Goal: Task Accomplishment & Management: Use online tool/utility

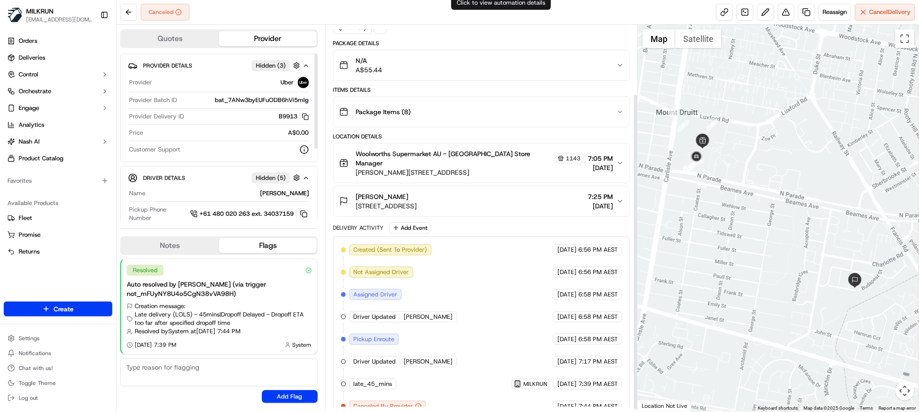
scroll to position [87, 0]
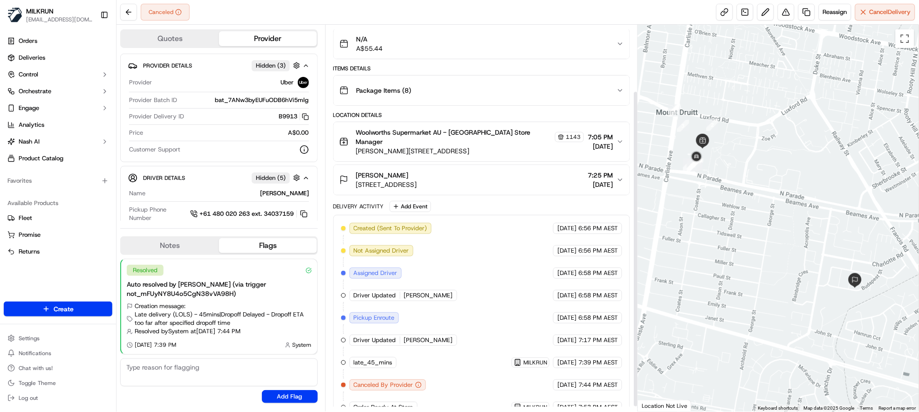
scroll to position [87, 0]
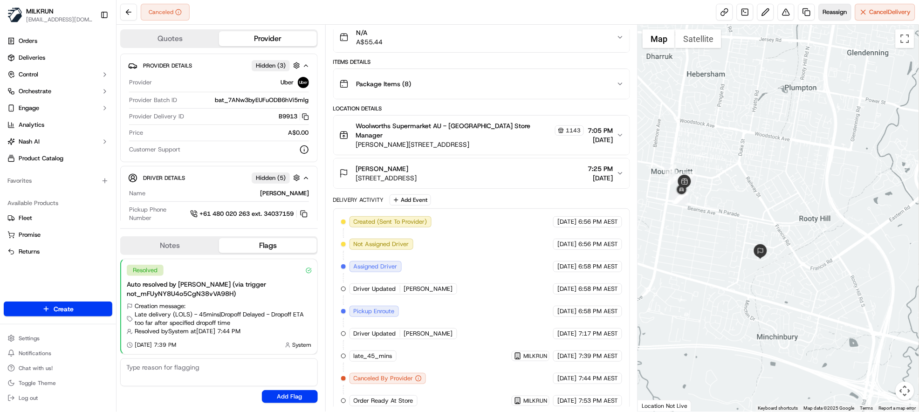
click at [839, 4] on button "Reassign" at bounding box center [835, 12] width 33 height 17
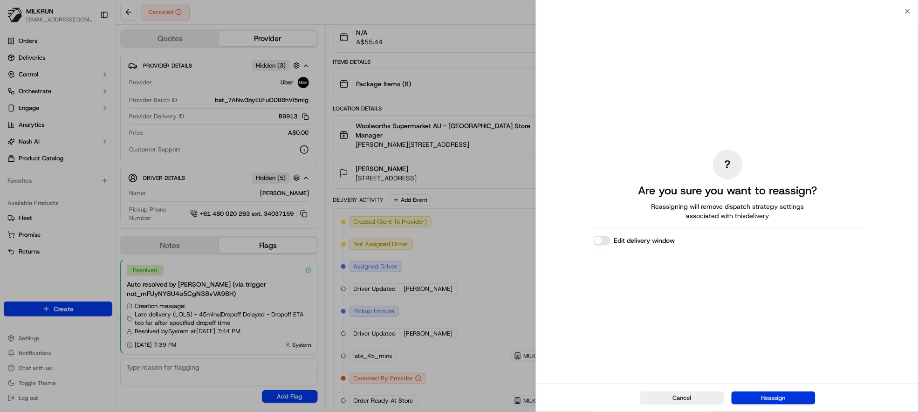
click at [766, 401] on button "Reassign" at bounding box center [773, 397] width 84 height 13
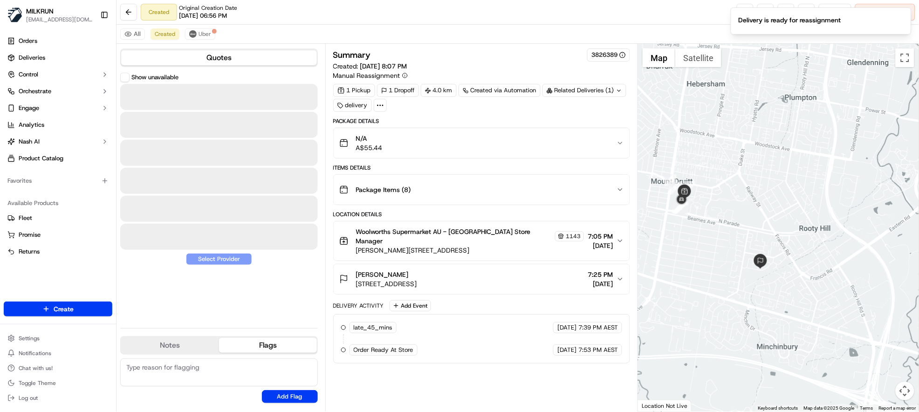
scroll to position [0, 0]
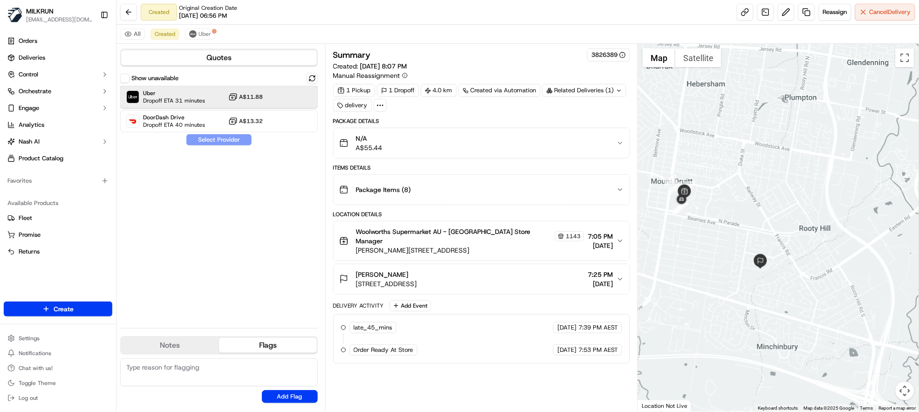
click at [209, 89] on div "Uber Dropoff ETA 31 minutes A$11.88" at bounding box center [219, 97] width 198 height 22
click at [232, 140] on button "Assign Provider" at bounding box center [219, 139] width 66 height 11
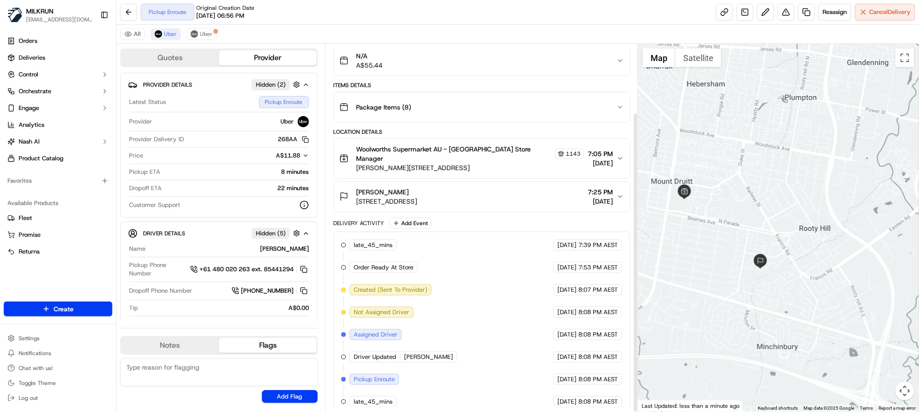
scroll to position [83, 0]
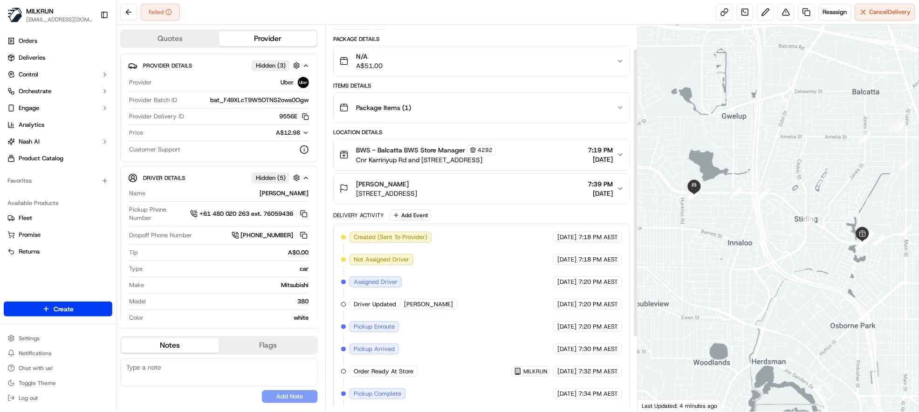
scroll to position [132, 0]
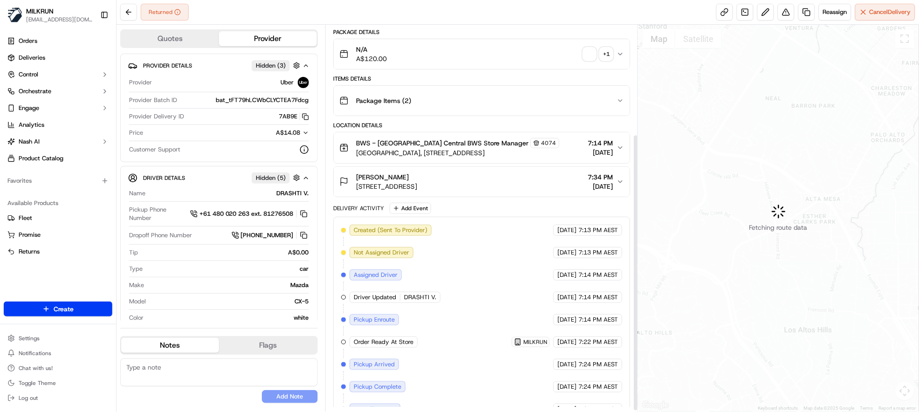
scroll to position [154, 0]
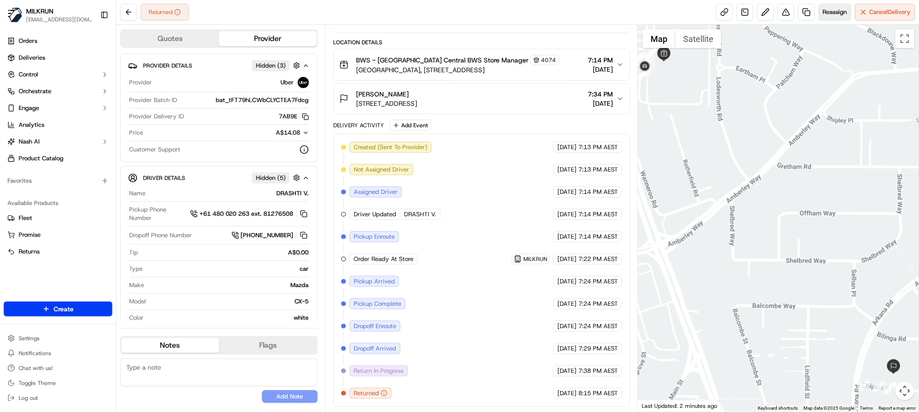
click at [832, 14] on span "Reassign" at bounding box center [835, 12] width 24 height 8
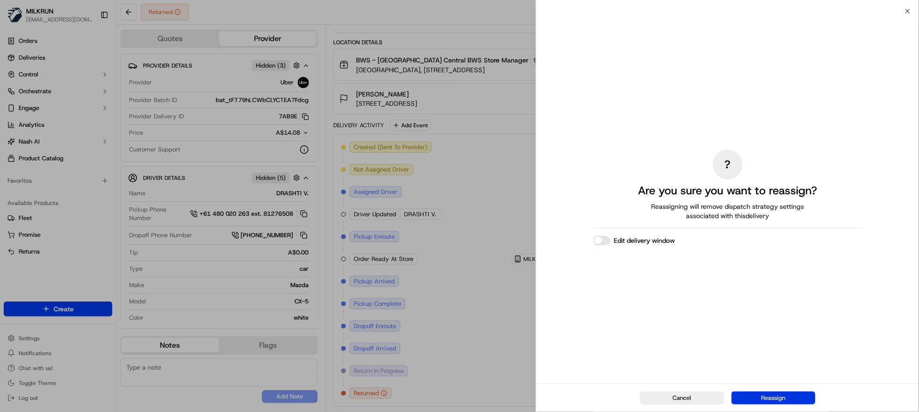
click at [766, 400] on button "Reassign" at bounding box center [773, 397] width 84 height 13
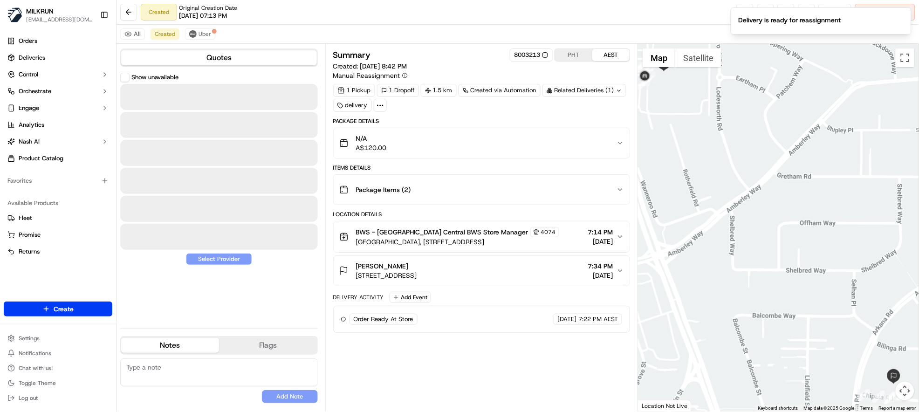
scroll to position [0, 0]
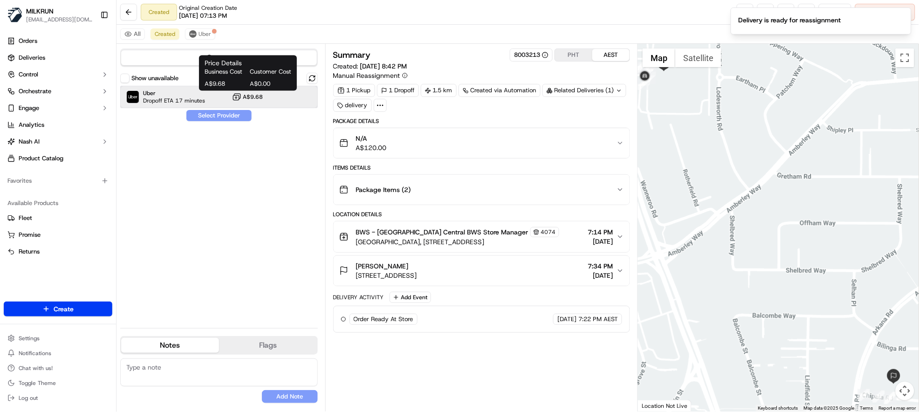
click at [228, 95] on div "Uber Dropoff ETA 17 minutes A$9.68" at bounding box center [219, 97] width 198 height 22
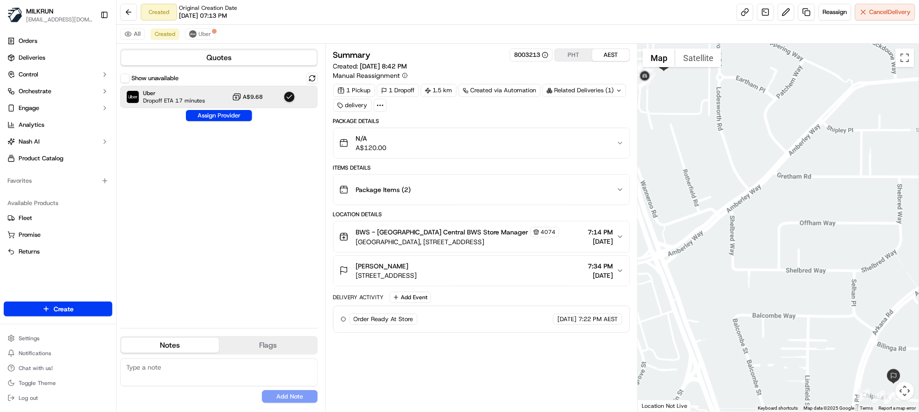
click at [228, 109] on div "Show unavailable Uber Dropoff ETA 17 minutes A$9.68 Assign Provider" at bounding box center [219, 197] width 198 height 248
click at [229, 115] on button "Assign Provider" at bounding box center [219, 115] width 66 height 11
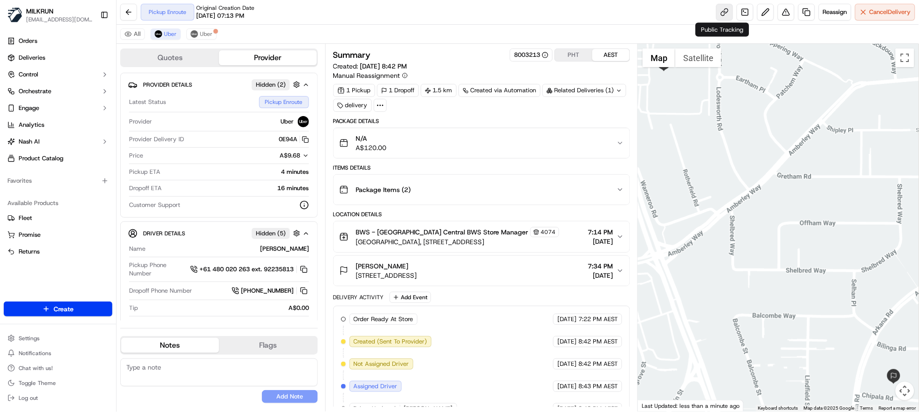
click at [725, 8] on link at bounding box center [724, 12] width 17 height 17
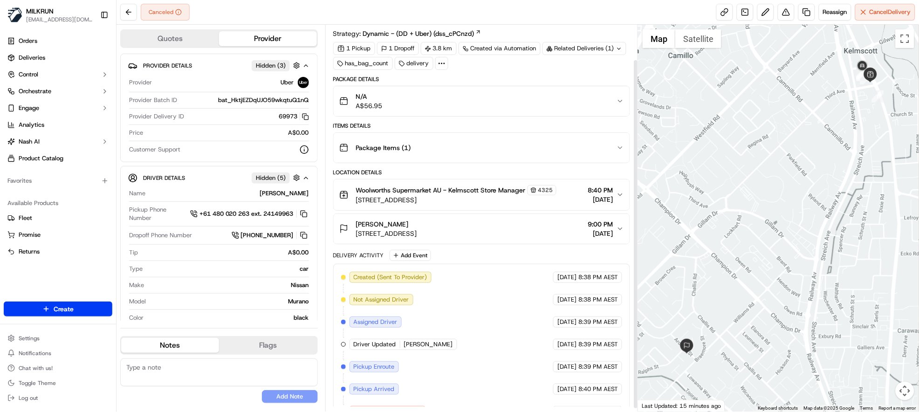
scroll to position [42, 0]
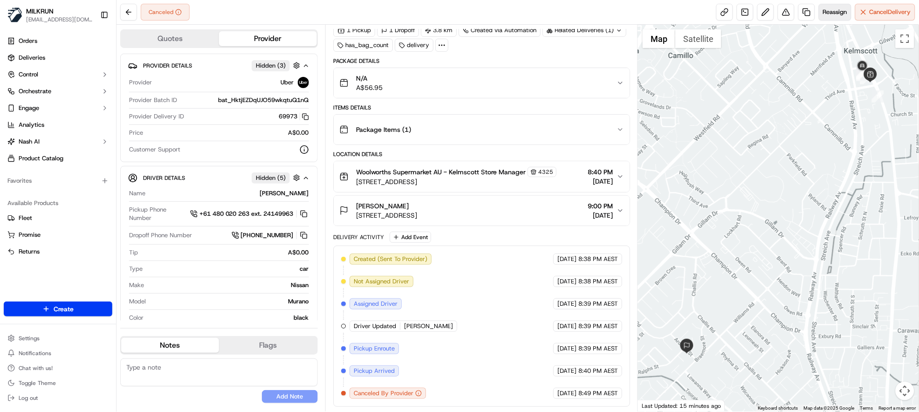
click at [836, 14] on span "Reassign" at bounding box center [835, 12] width 24 height 8
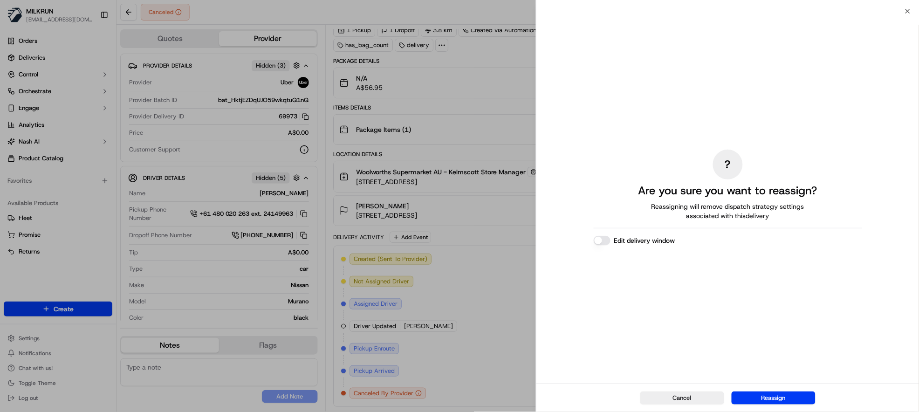
click at [594, 237] on button "Edit delivery window" at bounding box center [602, 240] width 17 height 9
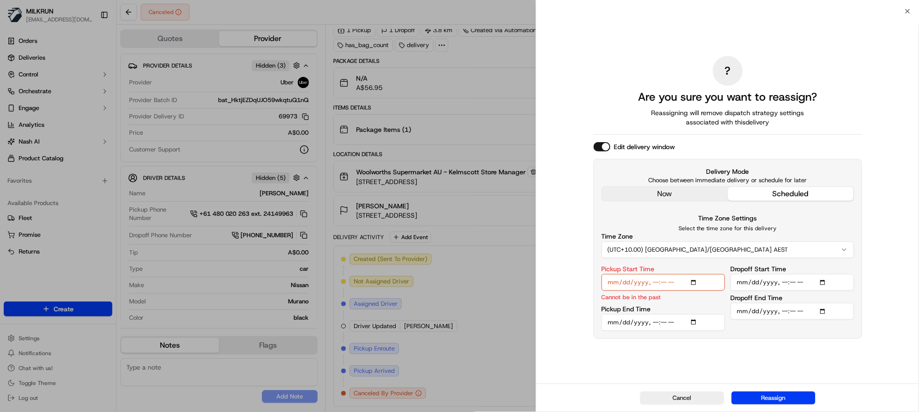
click at [690, 249] on button "(UTC+10.00) [GEOGRAPHIC_DATA]/[GEOGRAPHIC_DATA] AEST" at bounding box center [727, 249] width 253 height 17
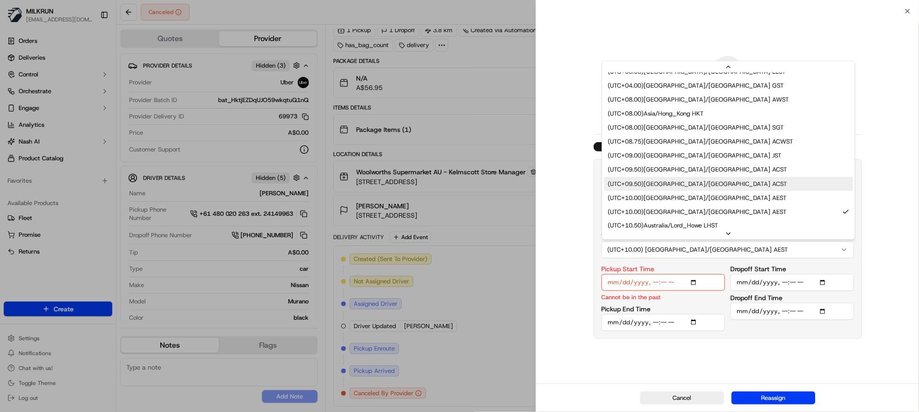
scroll to position [395, 0]
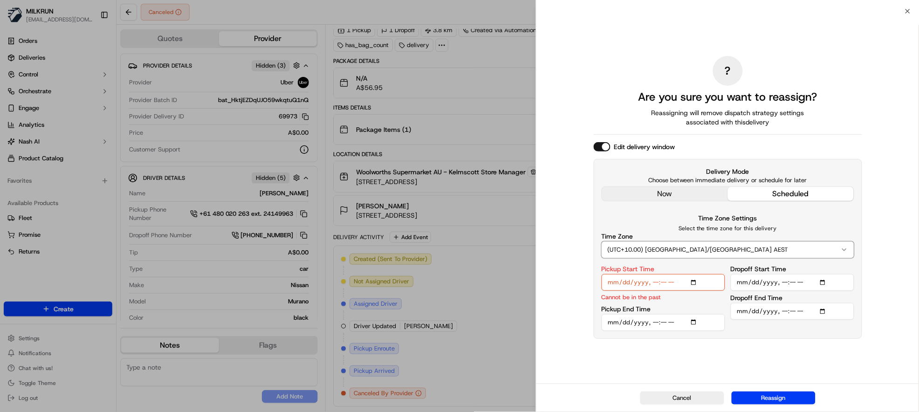
click at [895, 156] on div "? Are you sure you want to reassign? Reassigning will remove dispatch strategy …" at bounding box center [727, 197] width 383 height 372
click at [607, 150] on button "Edit delivery window" at bounding box center [602, 146] width 17 height 9
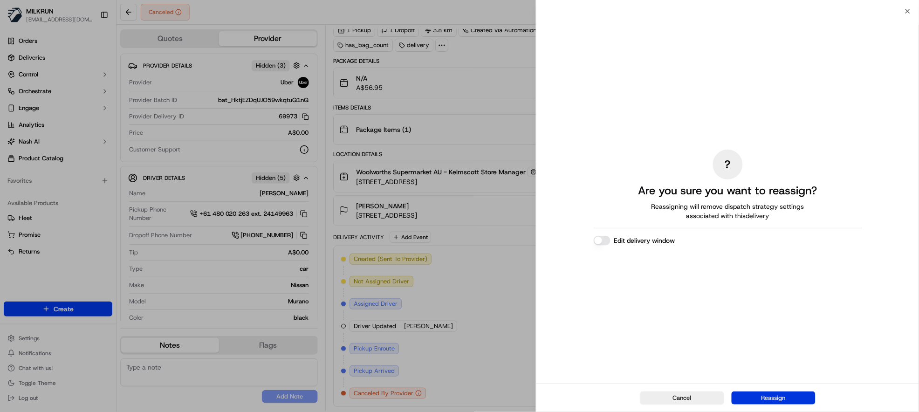
click at [766, 396] on button "Reassign" at bounding box center [773, 397] width 84 height 13
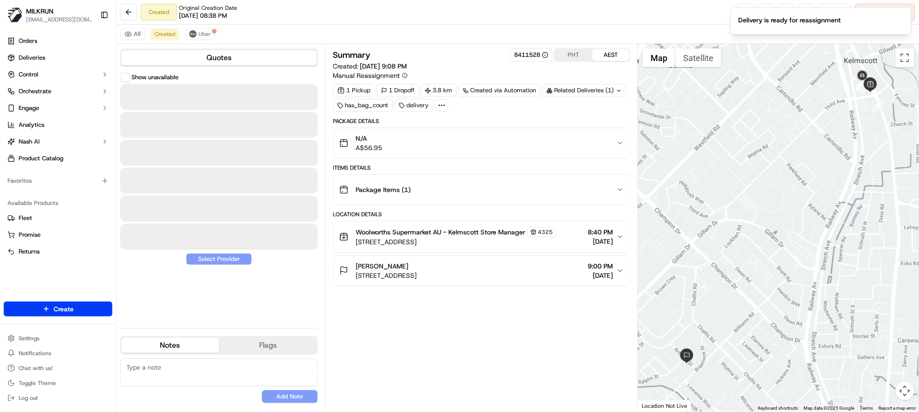
scroll to position [0, 0]
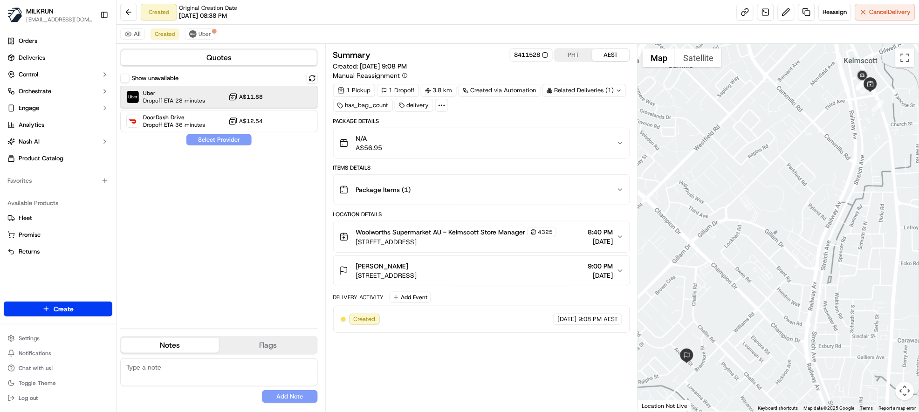
click at [218, 90] on div "Uber Dropoff ETA 28 minutes A$11.88" at bounding box center [219, 97] width 198 height 22
click at [237, 136] on button "Assign Provider" at bounding box center [219, 139] width 66 height 11
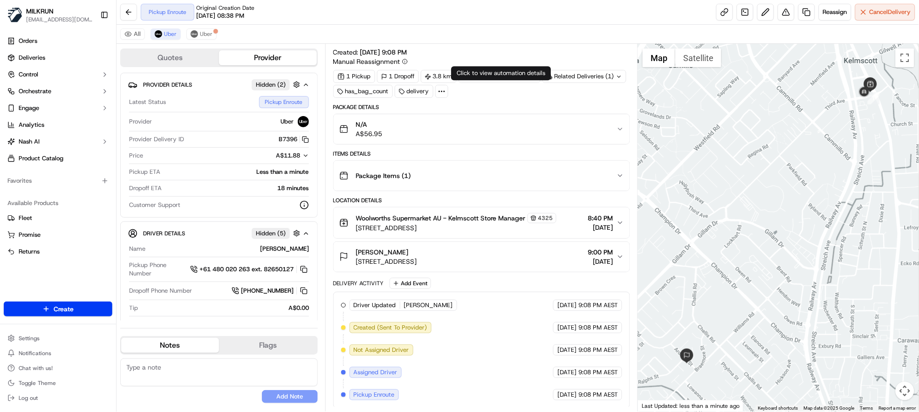
scroll to position [16, 0]
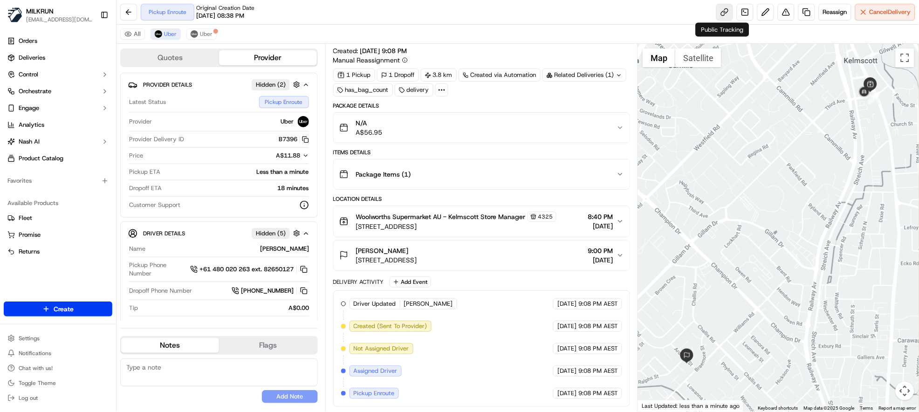
click at [721, 10] on link at bounding box center [724, 12] width 17 height 17
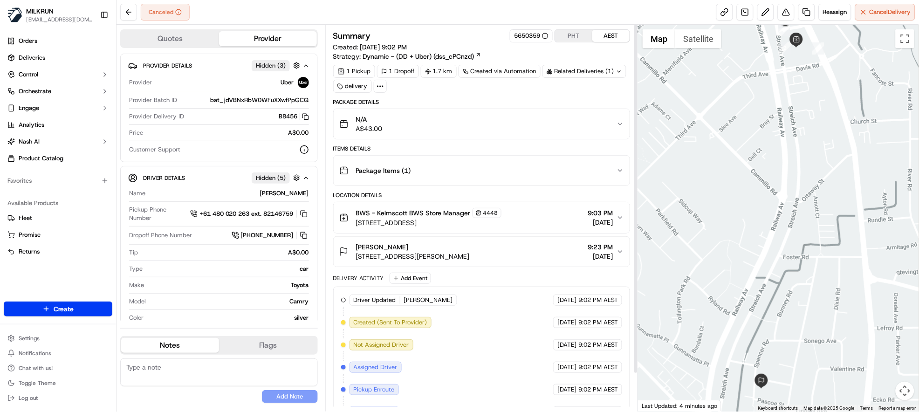
scroll to position [42, 0]
